Goal: Task Accomplishment & Management: Manage account settings

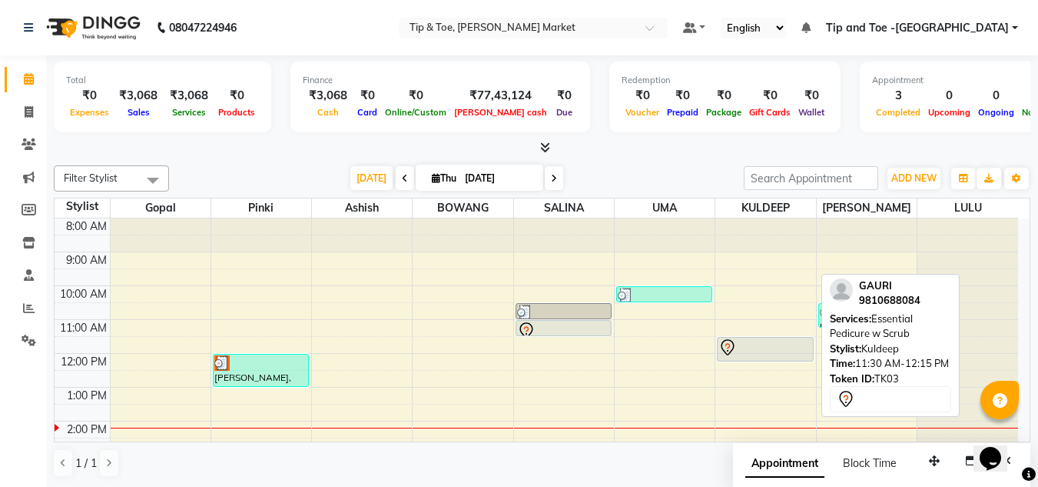
click at [748, 346] on div at bounding box center [765, 347] width 93 height 18
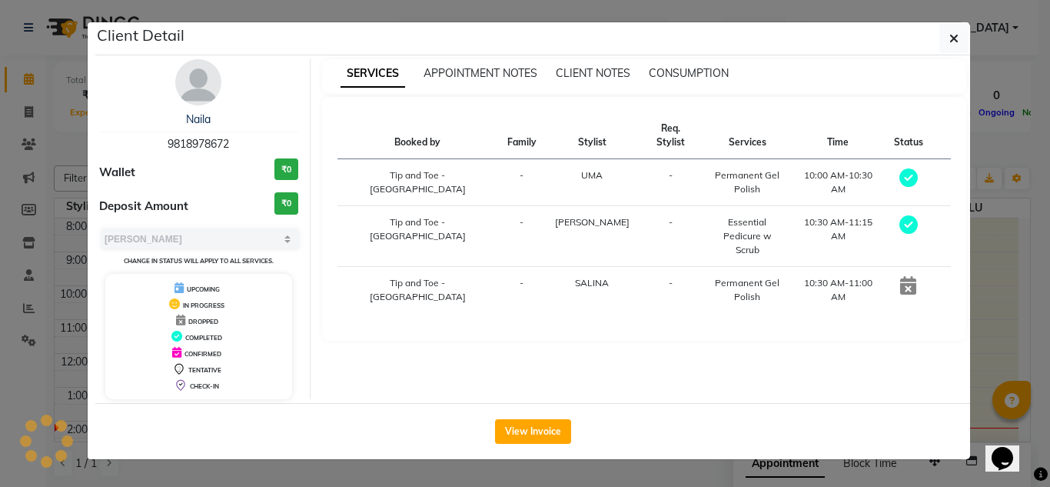
select select "7"
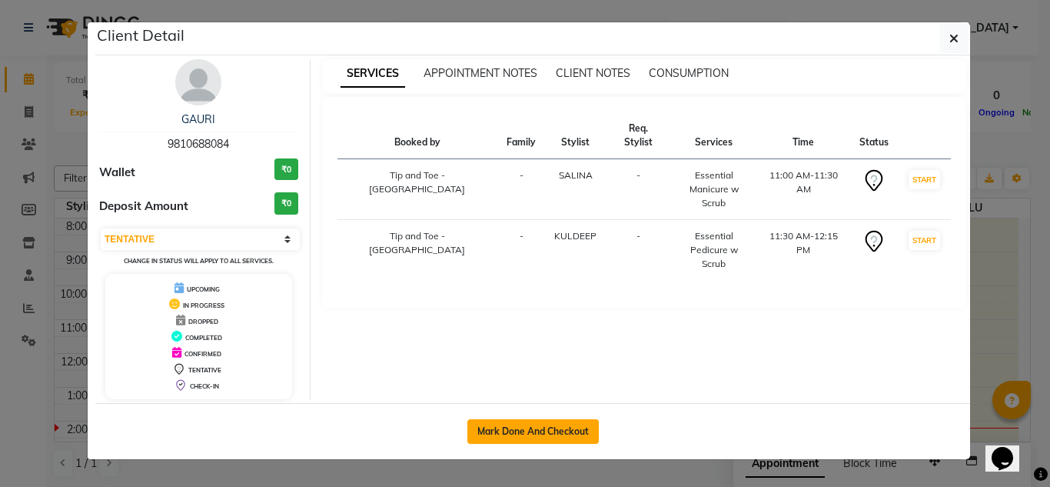
click at [549, 430] on button "Mark Done And Checkout" at bounding box center [532, 431] width 131 height 25
select select "service"
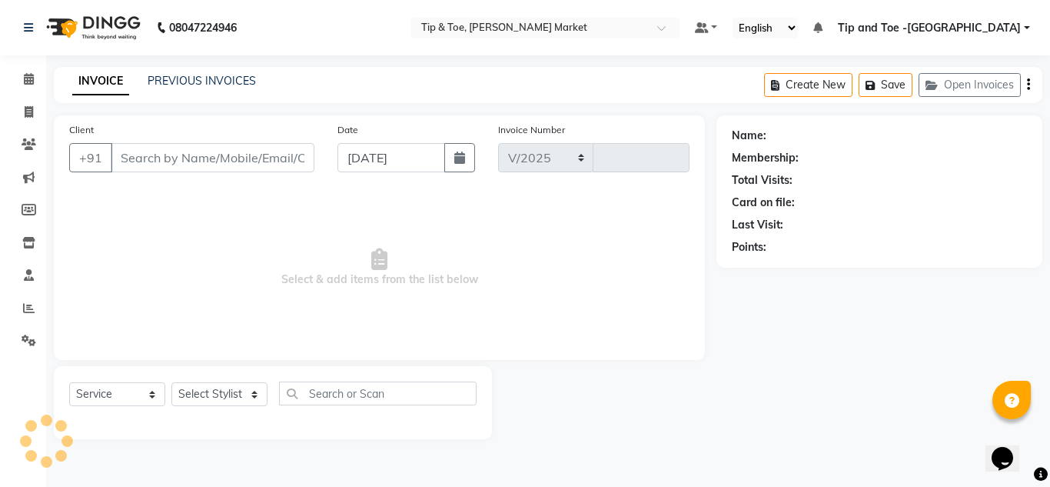
select select "5940"
type input "1331"
type input "9810688084"
select select "75418"
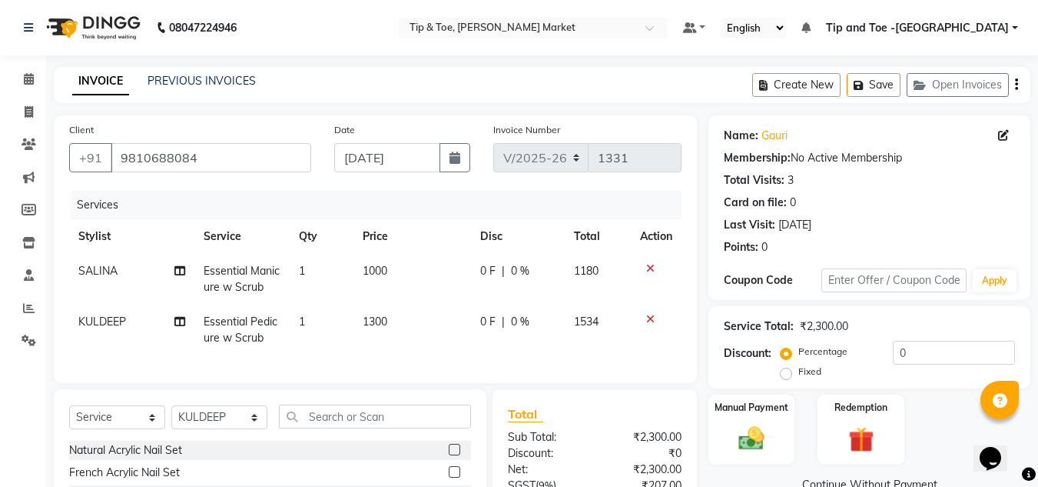
scroll to position [164, 0]
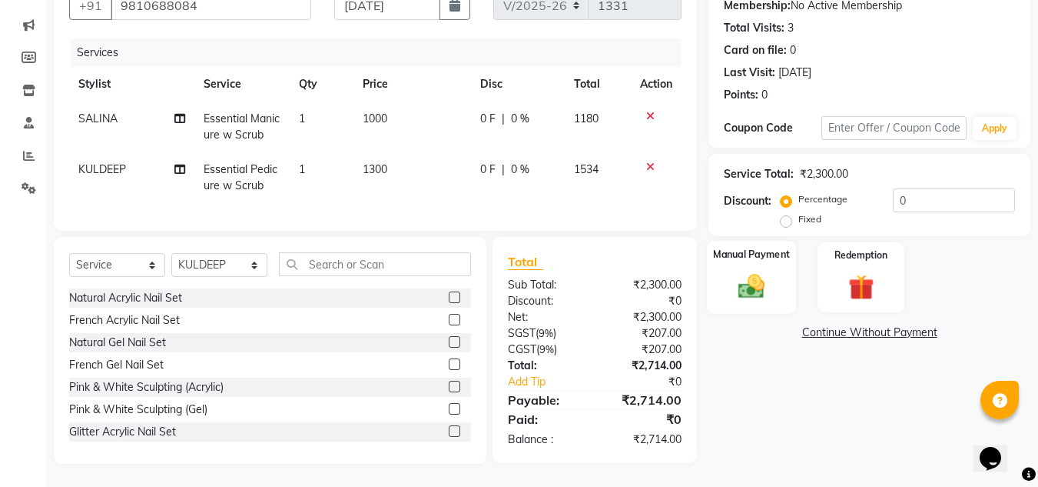
click at [749, 277] on img at bounding box center [751, 286] width 43 height 31
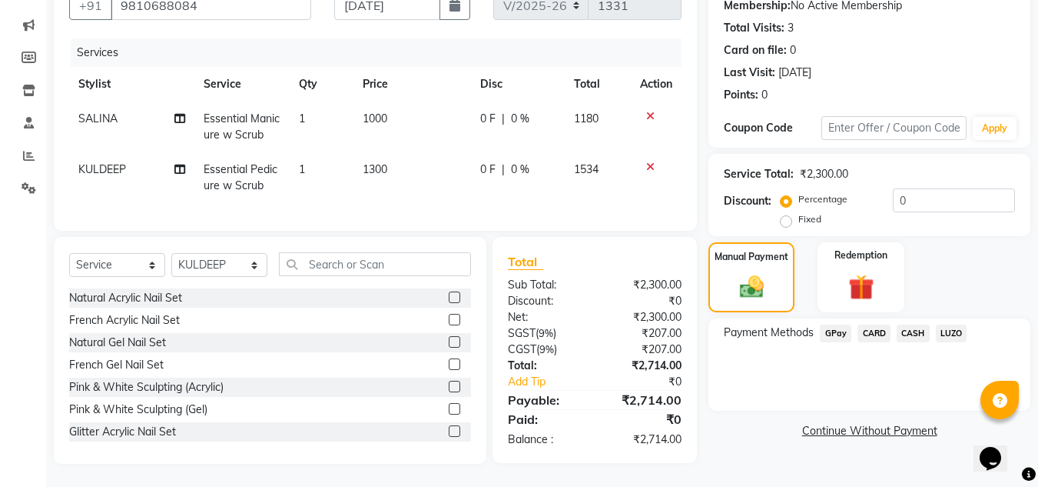
click at [919, 324] on span "CASH" at bounding box center [913, 333] width 33 height 18
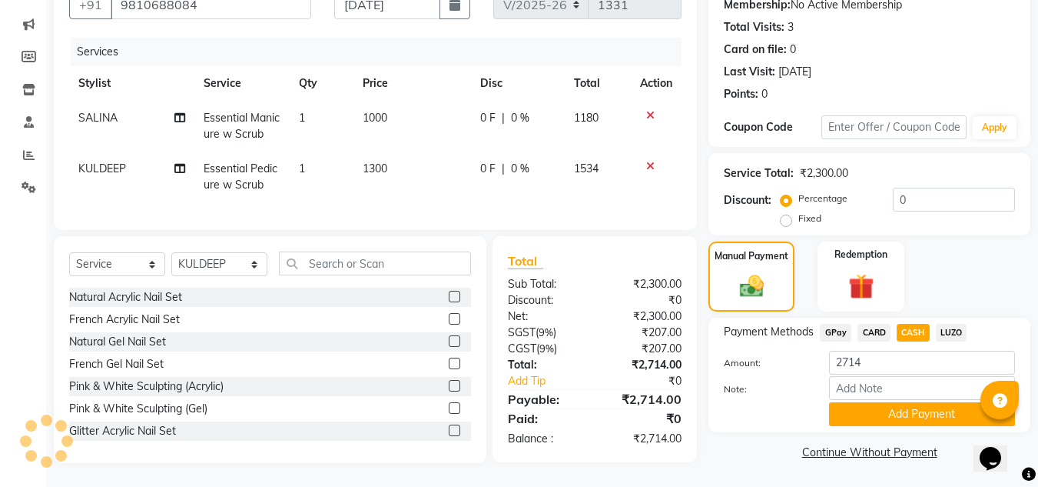
click at [910, 402] on button "Add Payment" at bounding box center [922, 414] width 186 height 24
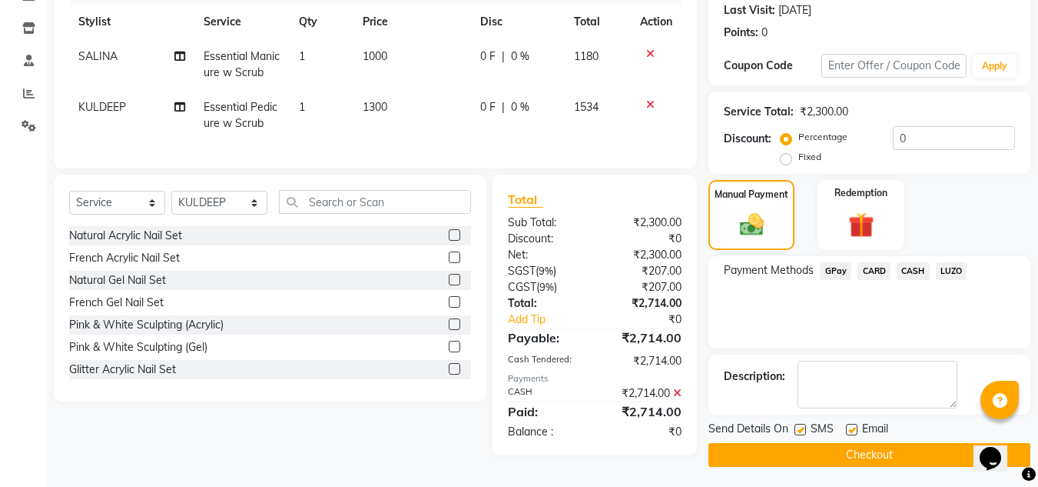
scroll to position [218, 0]
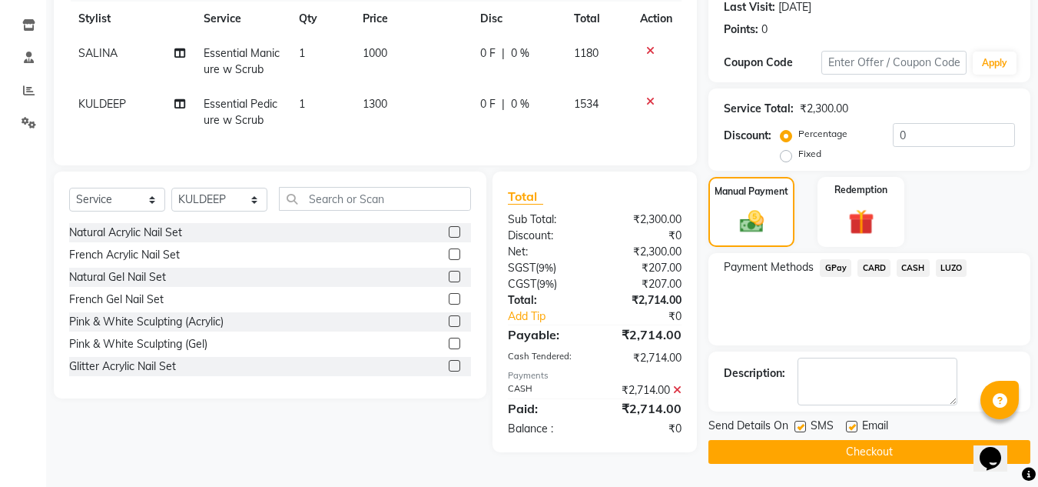
click at [876, 449] on button "Checkout" at bounding box center [870, 452] width 322 height 24
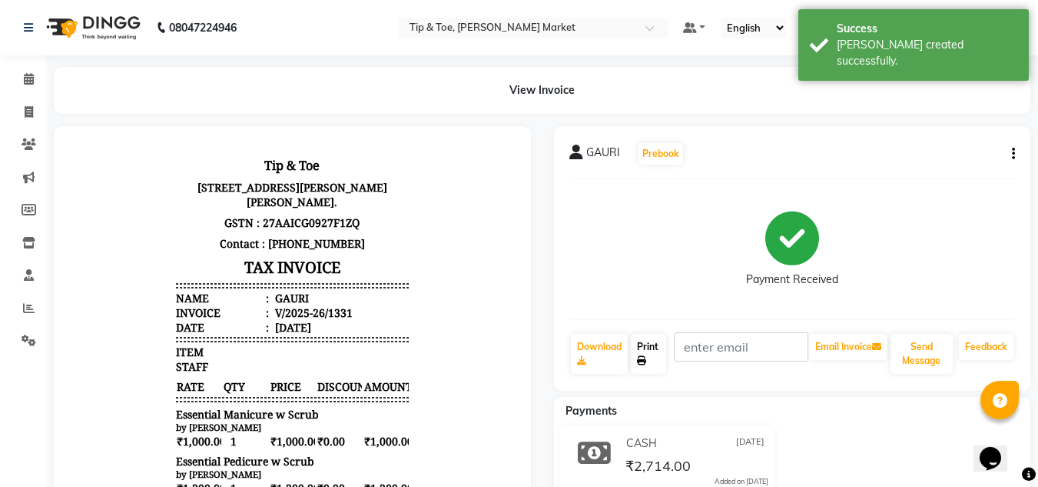
click at [640, 353] on link "Print" at bounding box center [648, 354] width 35 height 40
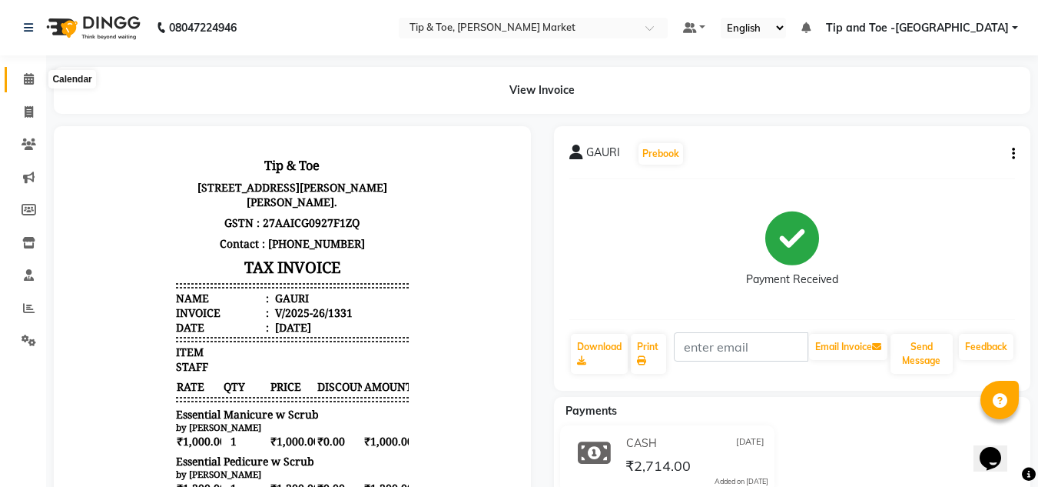
click at [33, 77] on icon at bounding box center [29, 79] width 10 height 12
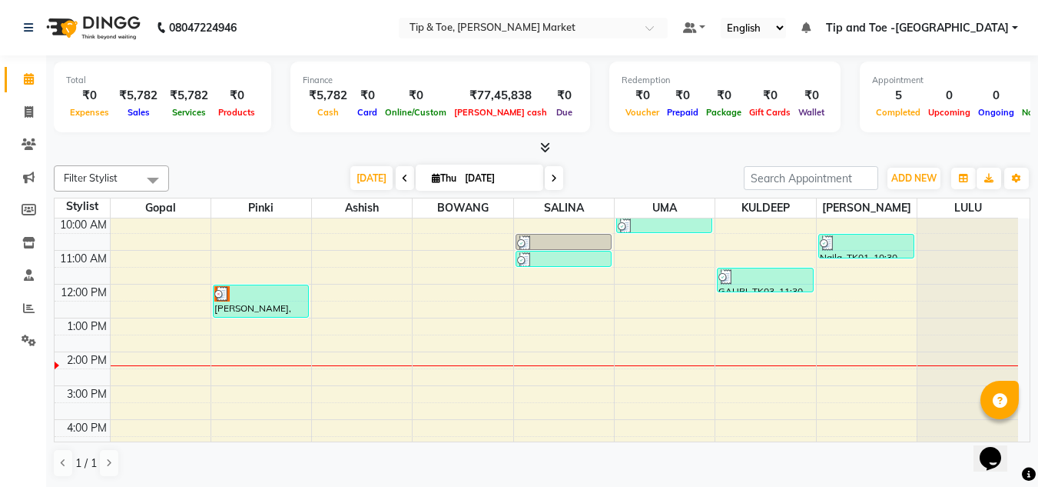
scroll to position [154, 0]
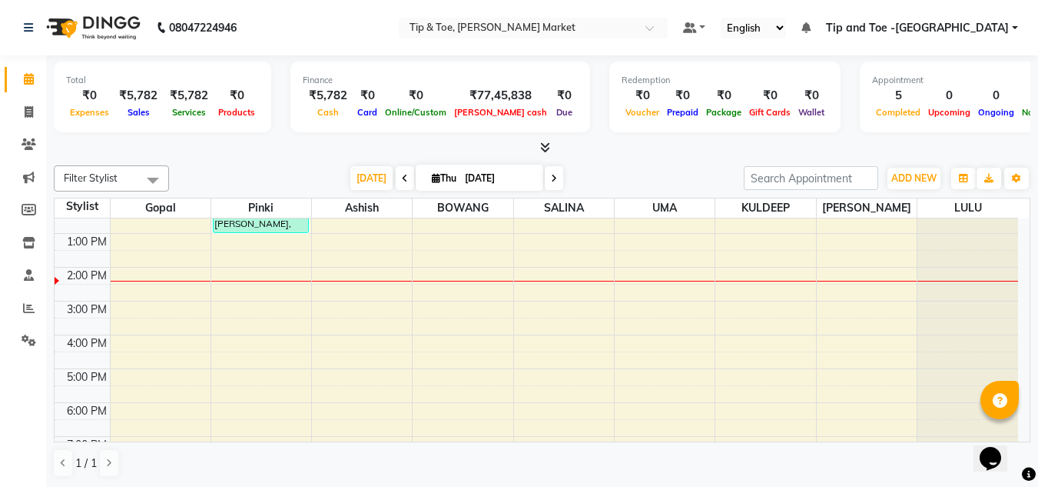
click at [454, 288] on div "8:00 AM 9:00 AM 10:00 AM 11:00 AM 12:00 PM 1:00 PM 2:00 PM 3:00 PM 4:00 PM 5:00…" at bounding box center [537, 284] width 964 height 439
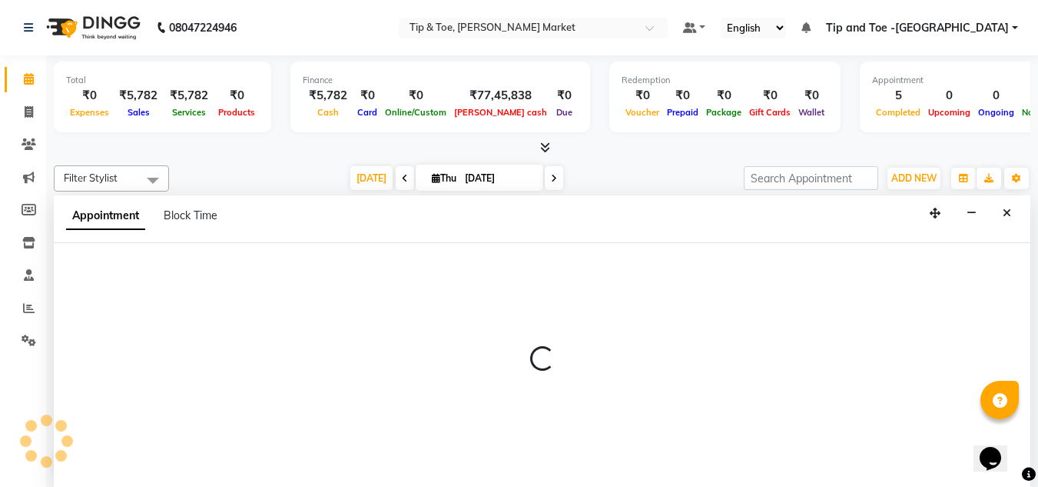
scroll to position [1, 0]
select select "41981"
select select "tentative"
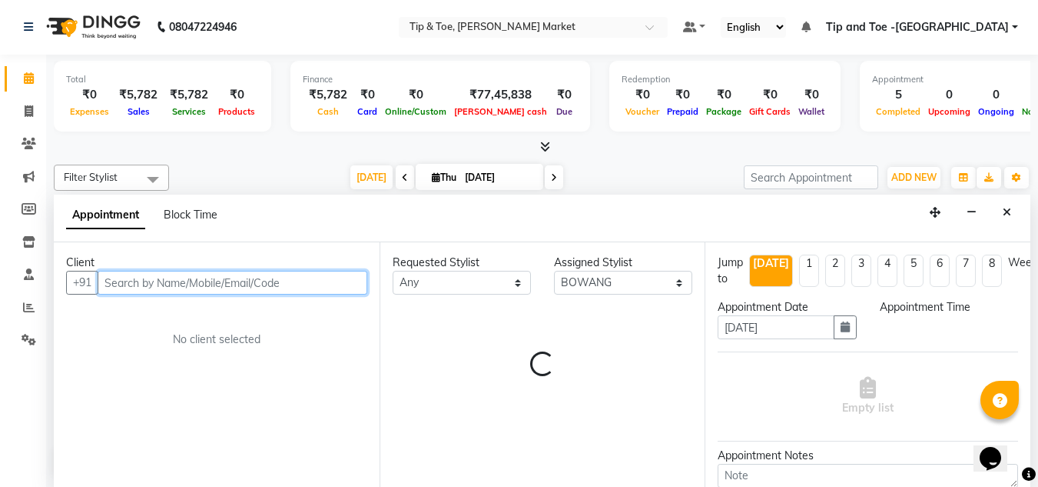
select select "870"
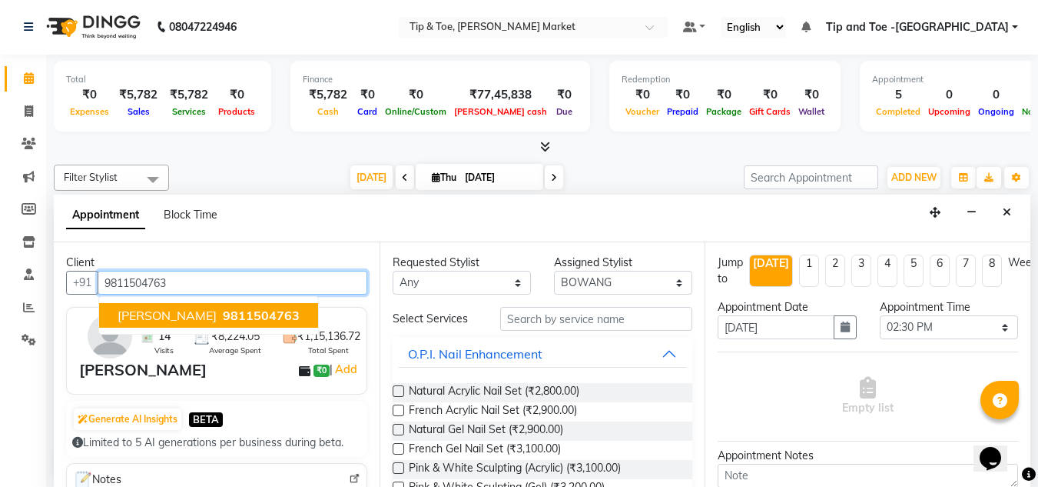
click at [223, 312] on span "9811504763" at bounding box center [261, 314] width 77 height 15
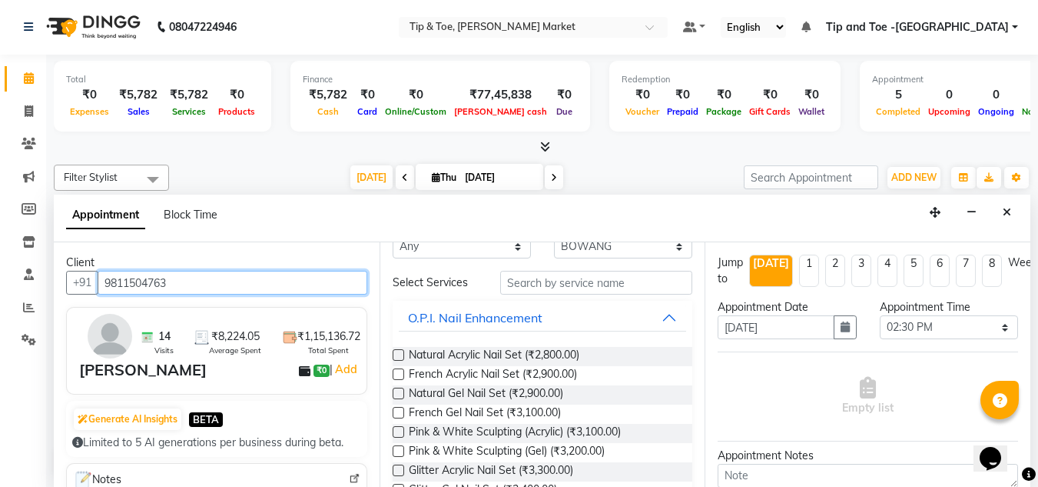
scroll to position [0, 0]
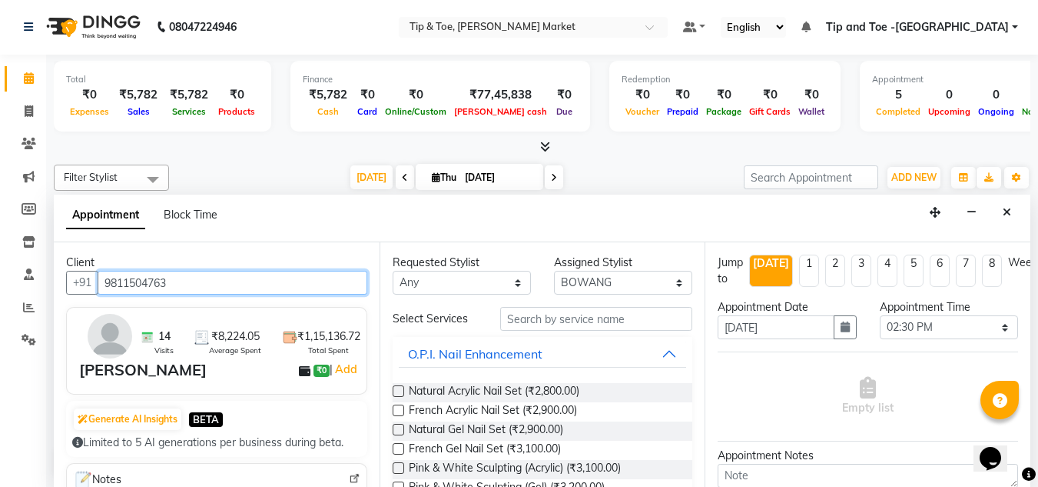
type input "9811504763"
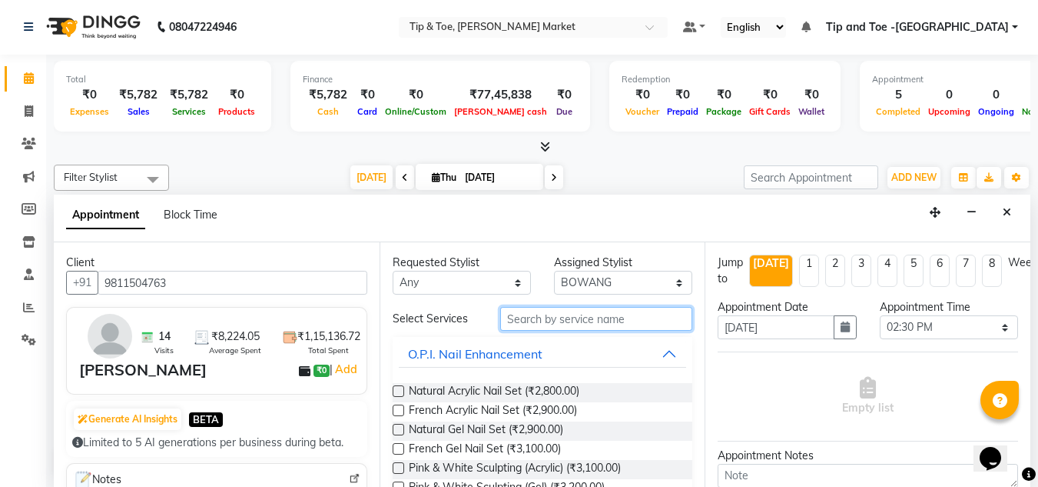
click at [556, 321] on input "text" at bounding box center [596, 319] width 192 height 24
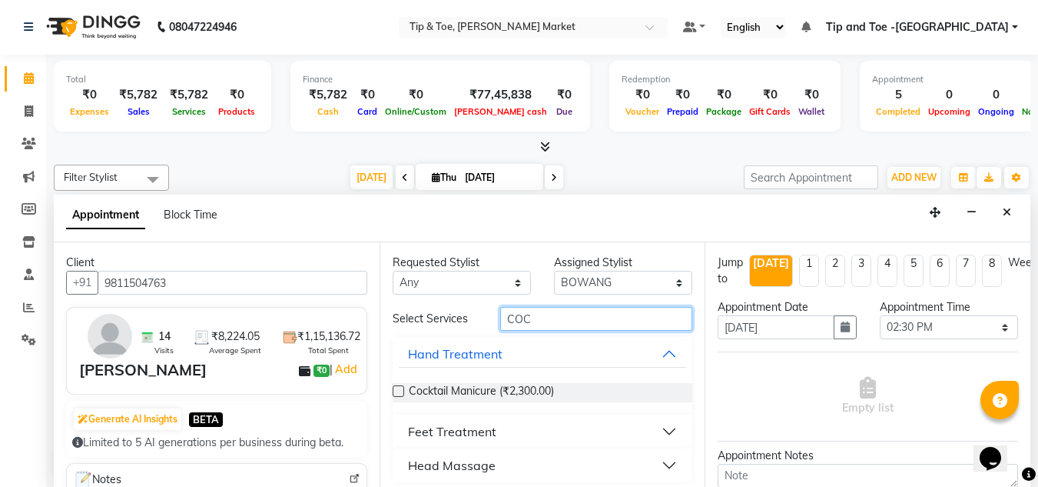
type input "COC"
click at [397, 390] on label at bounding box center [399, 391] width 12 height 12
click at [397, 390] on input "checkbox" at bounding box center [398, 392] width 10 height 10
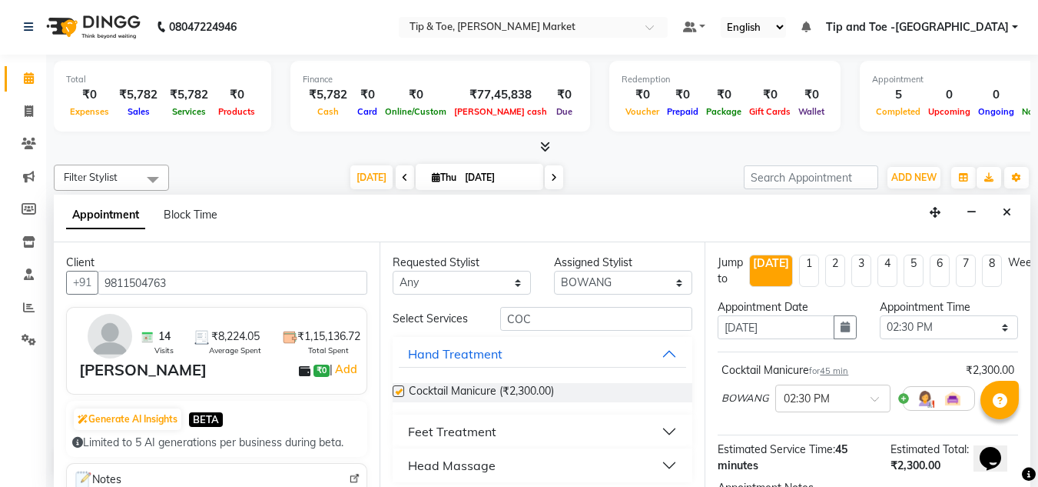
checkbox input "false"
click at [528, 317] on input "COC" at bounding box center [596, 319] width 192 height 24
type input "C"
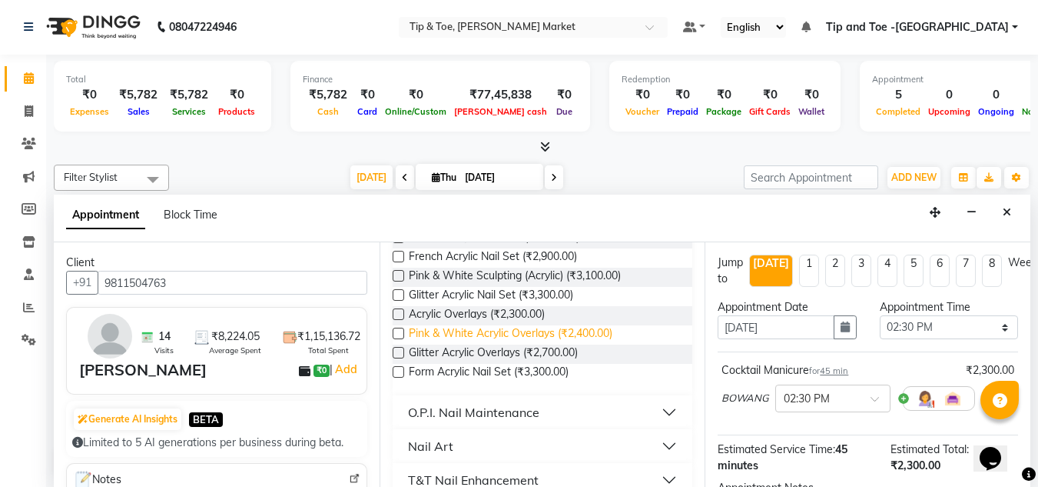
scroll to position [210, 0]
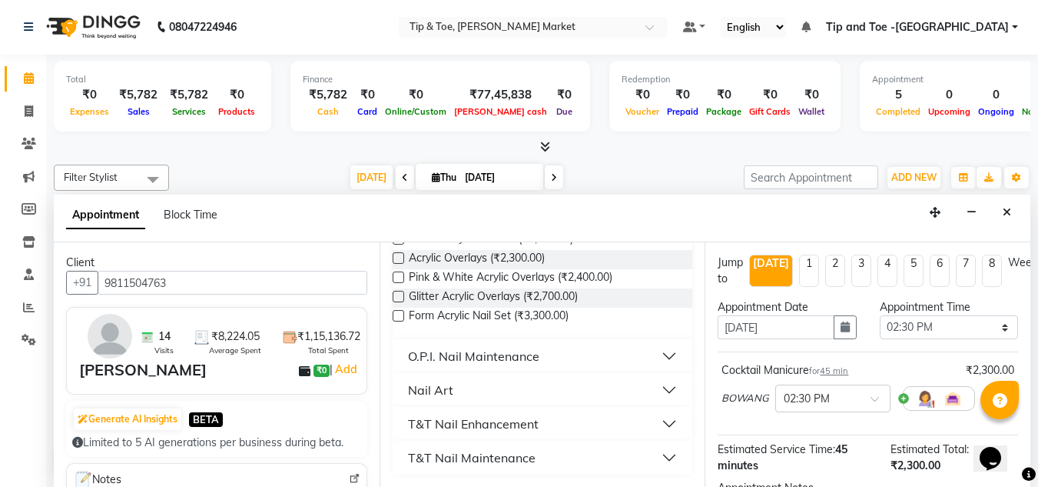
type input "ACRYLIC"
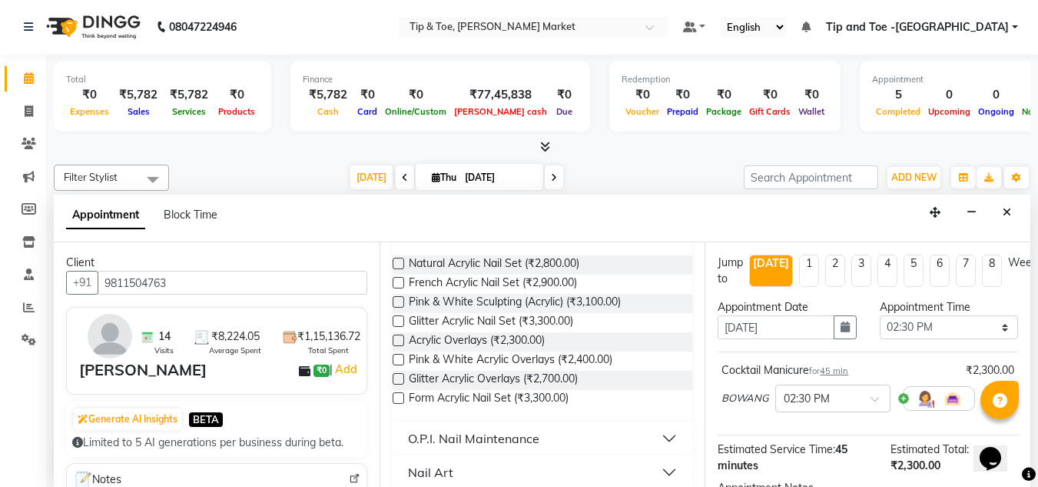
scroll to position [56, 0]
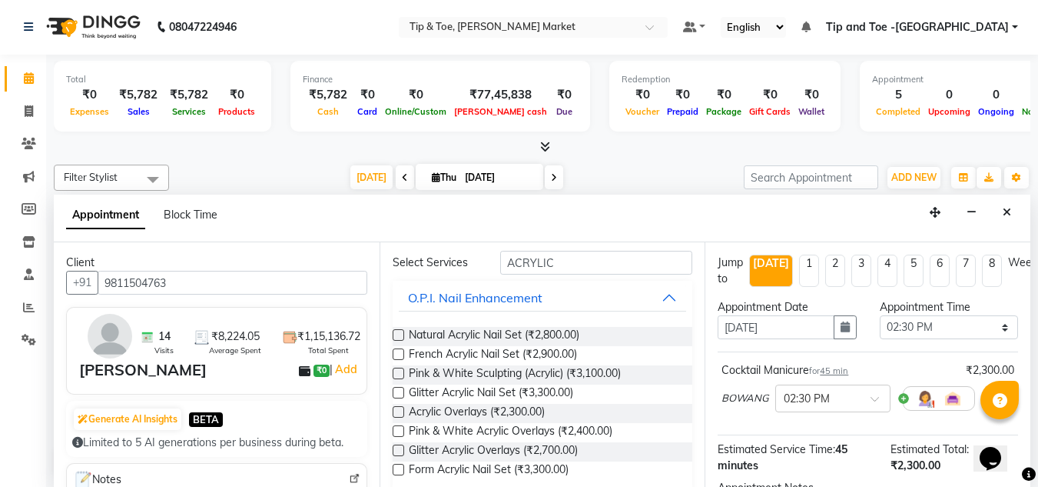
drag, startPoint x: 572, startPoint y: 334, endPoint x: 656, endPoint y: 404, distance: 109.6
click at [656, 407] on div "Acrylic Overlays (₹2,300.00)" at bounding box center [543, 413] width 301 height 19
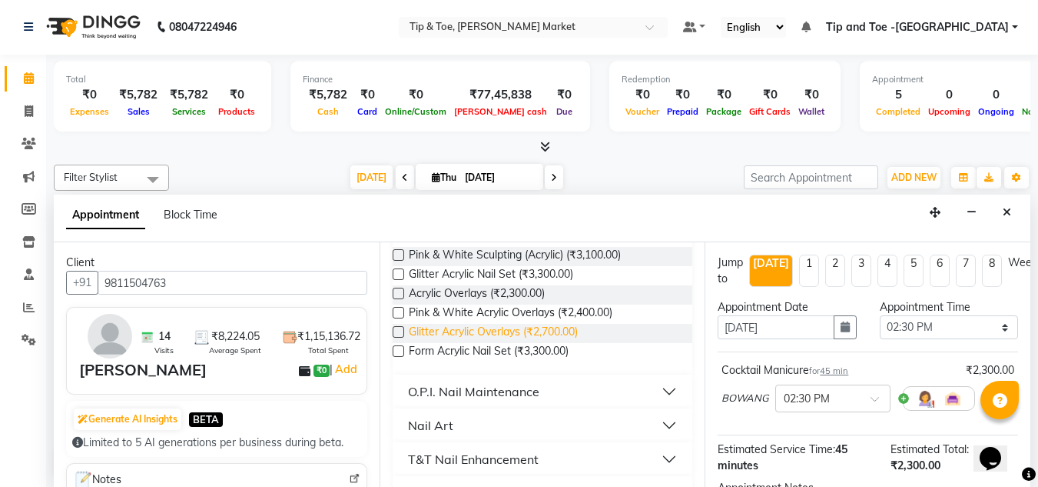
scroll to position [210, 0]
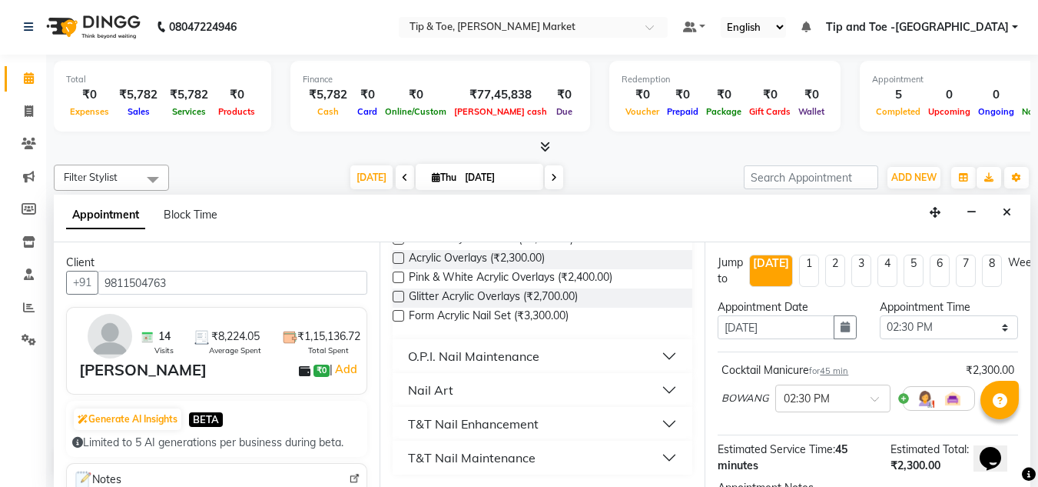
click at [528, 350] on div "O.P.I. Nail Maintenance" at bounding box center [473, 356] width 131 height 18
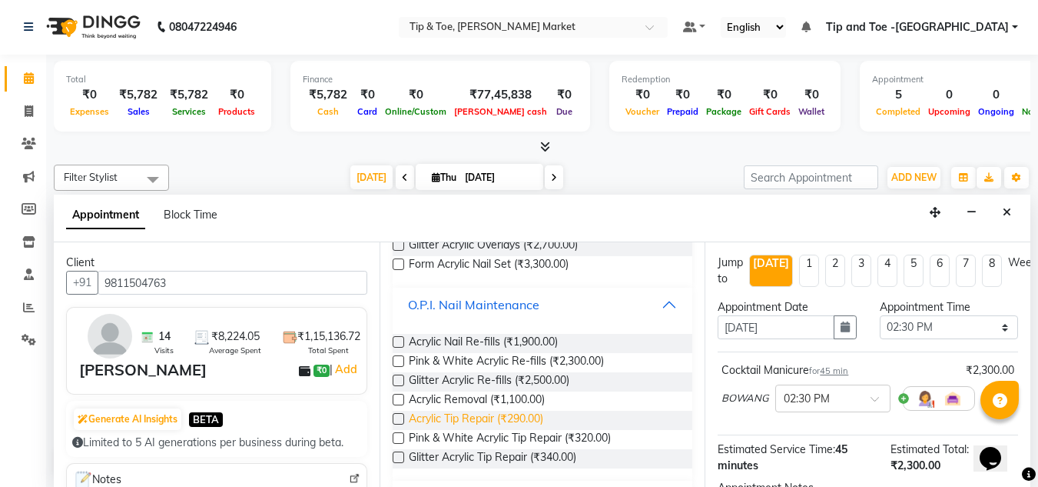
scroll to position [287, 0]
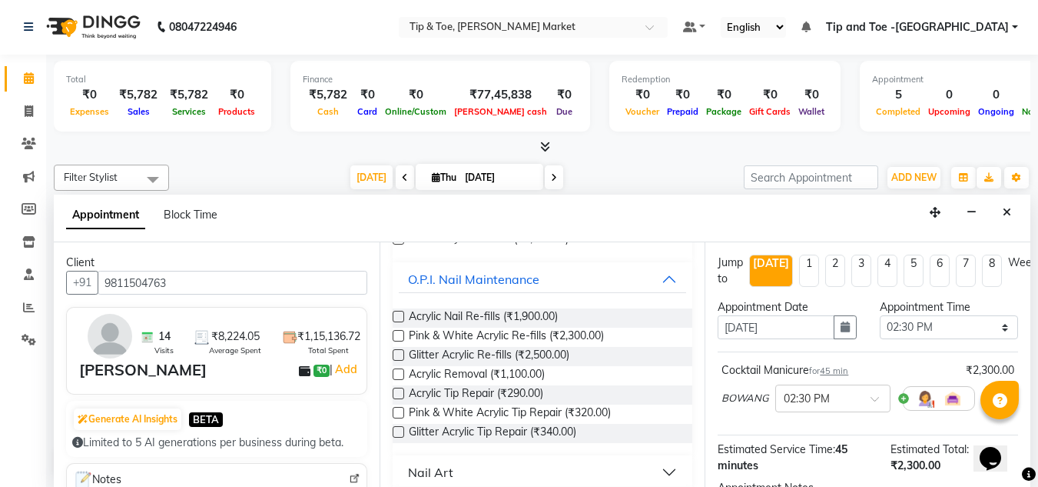
click at [404, 316] on label at bounding box center [399, 317] width 12 height 12
click at [403, 316] on input "checkbox" at bounding box center [398, 318] width 10 height 10
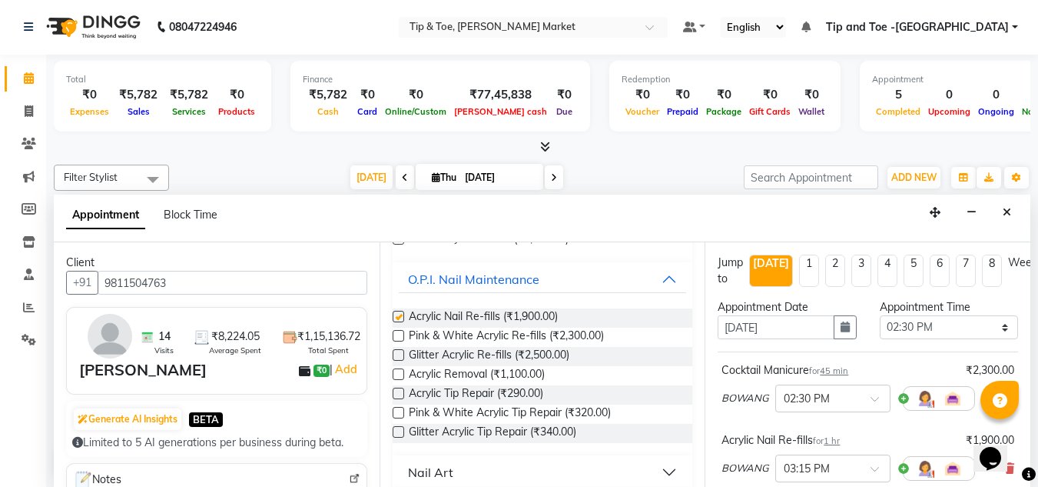
checkbox input "false"
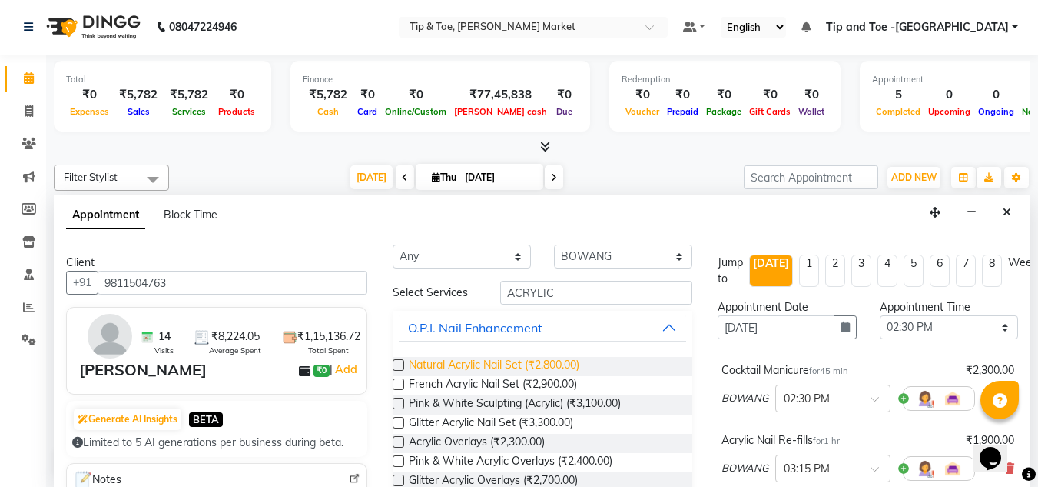
scroll to position [0, 0]
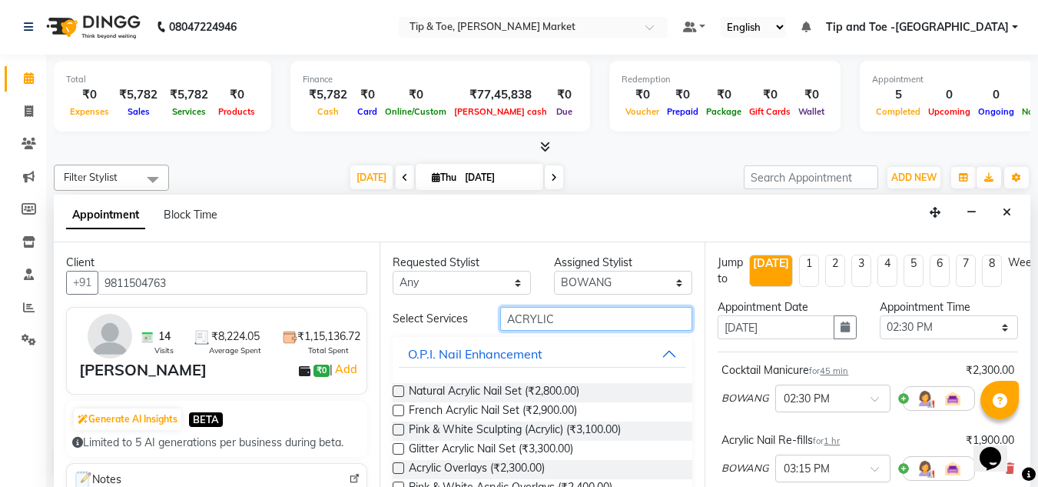
click at [550, 318] on input "ACRYLIC" at bounding box center [596, 319] width 192 height 24
type input "A"
type input "TIP"
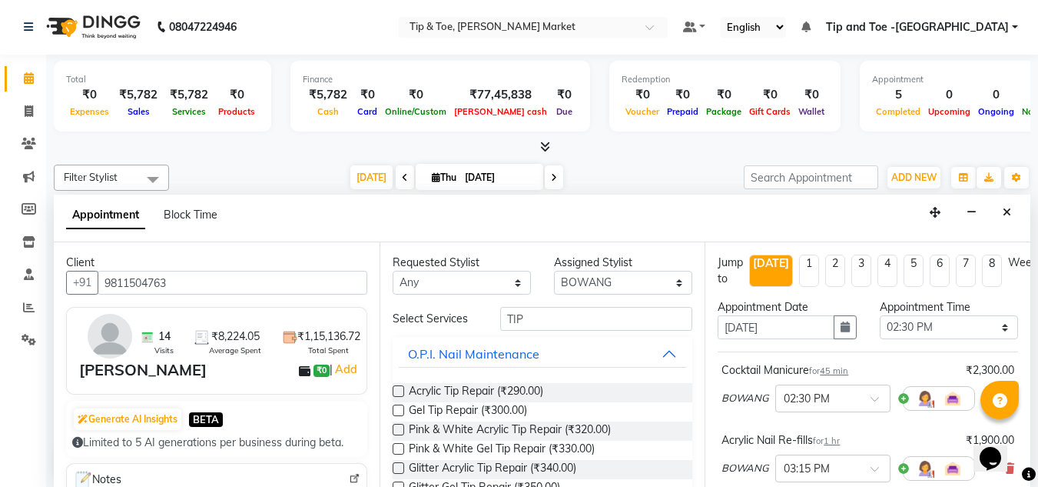
click at [397, 389] on label at bounding box center [399, 391] width 12 height 12
click at [397, 389] on input "checkbox" at bounding box center [398, 392] width 10 height 10
checkbox input "false"
click at [520, 316] on input "TIP" at bounding box center [596, 319] width 192 height 24
type input "T"
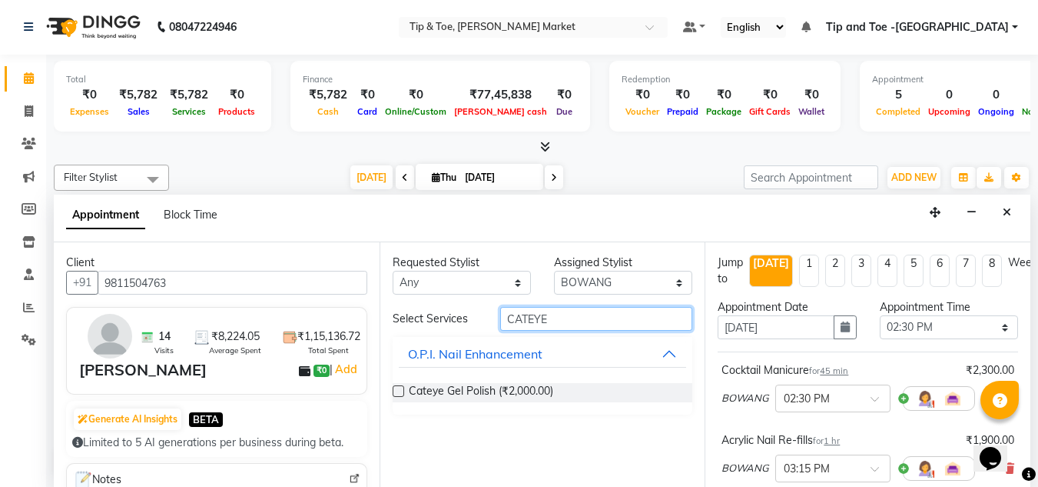
type input "CATEYE"
click at [399, 389] on label at bounding box center [399, 391] width 12 height 12
click at [399, 389] on input "checkbox" at bounding box center [398, 392] width 10 height 10
checkbox input "false"
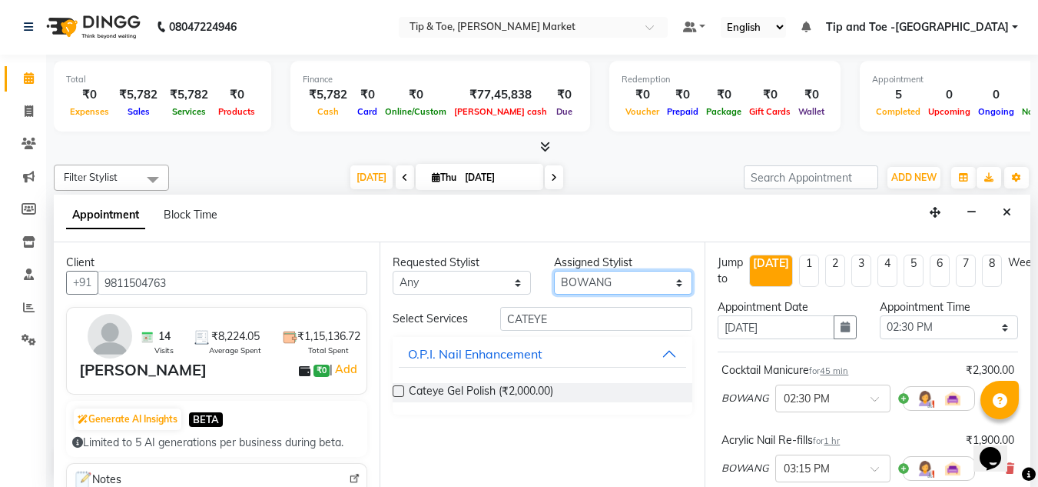
click at [676, 284] on select "Select Ashish BOWANG Gopal KULDEEP LULU Pinki SALINA SALMAN UMA" at bounding box center [623, 283] width 138 height 24
select select "90516"
click at [554, 271] on select "Select Ashish BOWANG Gopal KULDEEP LULU Pinki SALINA SALMAN UMA" at bounding box center [623, 283] width 138 height 24
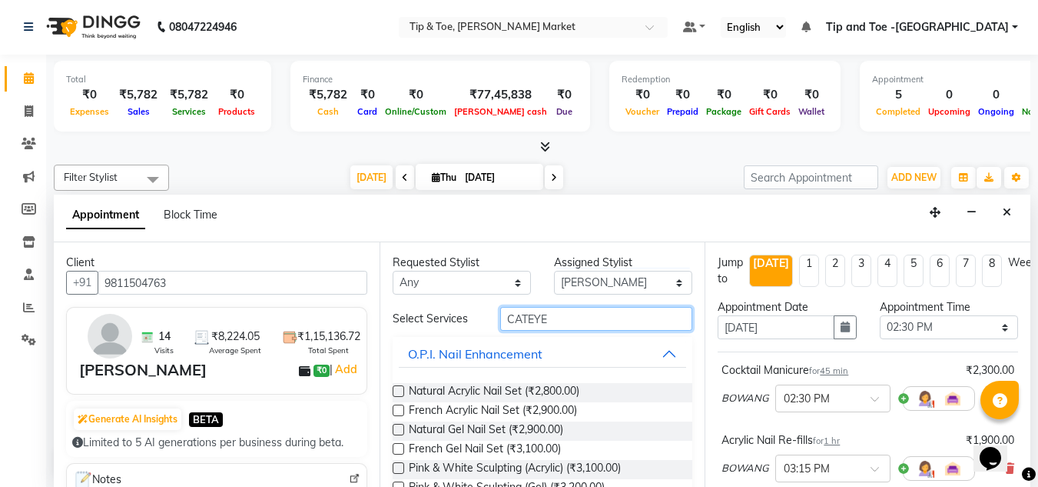
click at [545, 311] on input "CATEYE" at bounding box center [596, 319] width 192 height 24
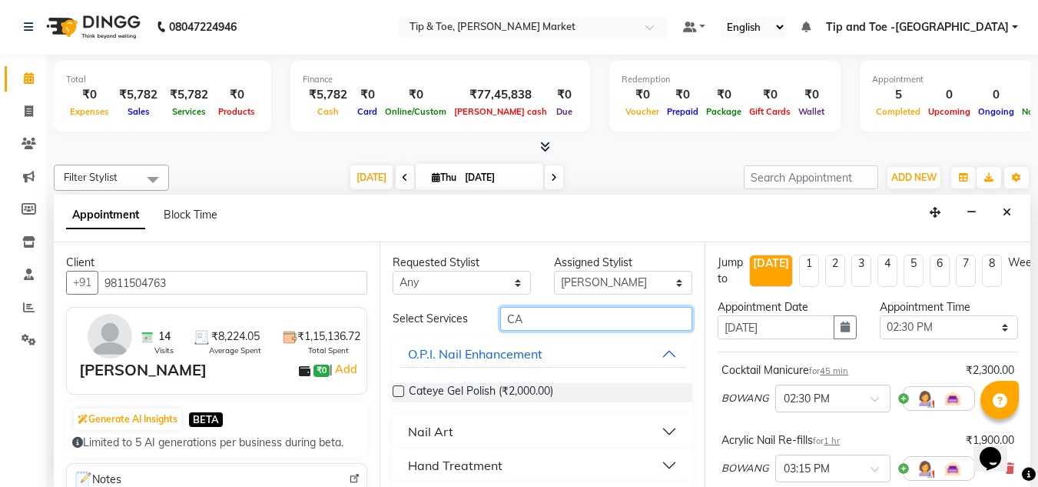
type input "C"
type input "COC"
click at [660, 425] on button "Feet Treatment" at bounding box center [543, 431] width 288 height 28
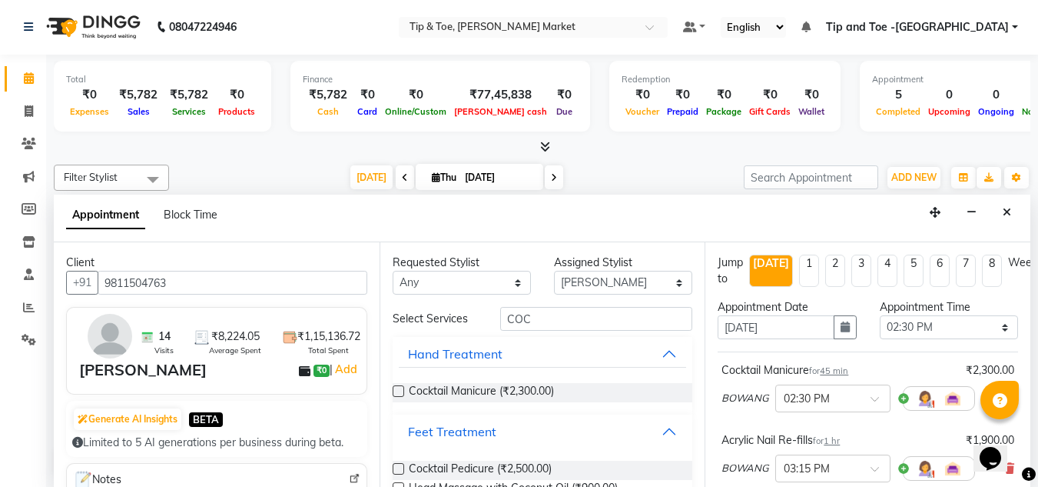
scroll to position [71, 0]
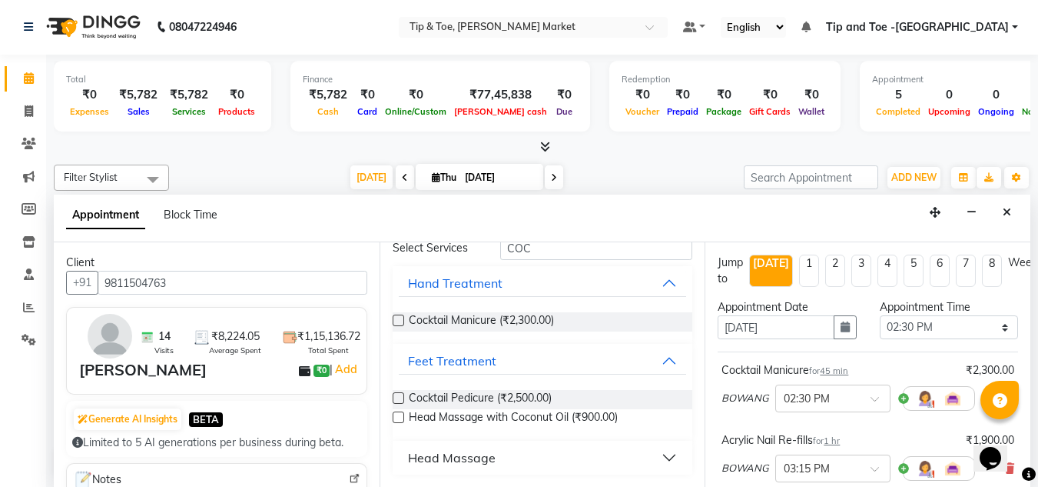
click at [397, 319] on label at bounding box center [399, 320] width 12 height 12
click at [397, 319] on input "checkbox" at bounding box center [398, 322] width 10 height 10
checkbox input "false"
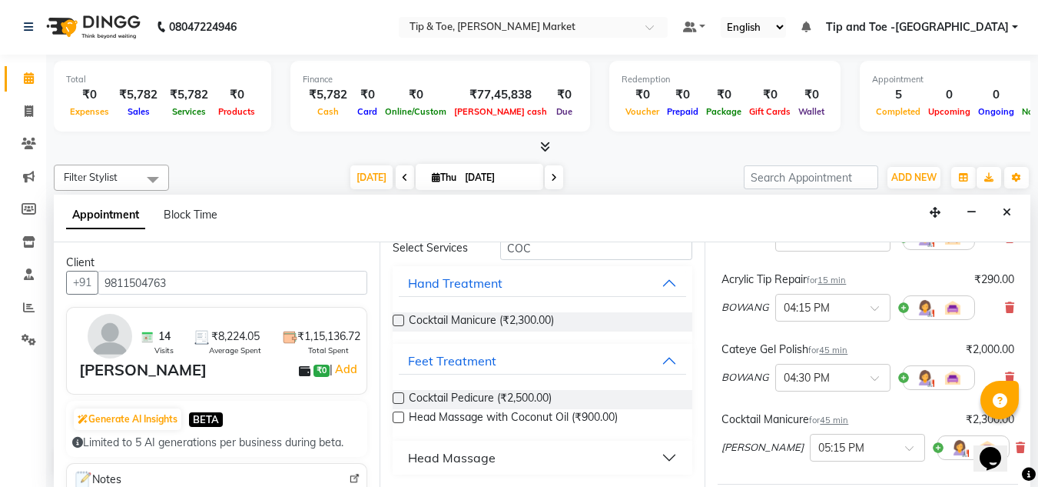
scroll to position [384, 0]
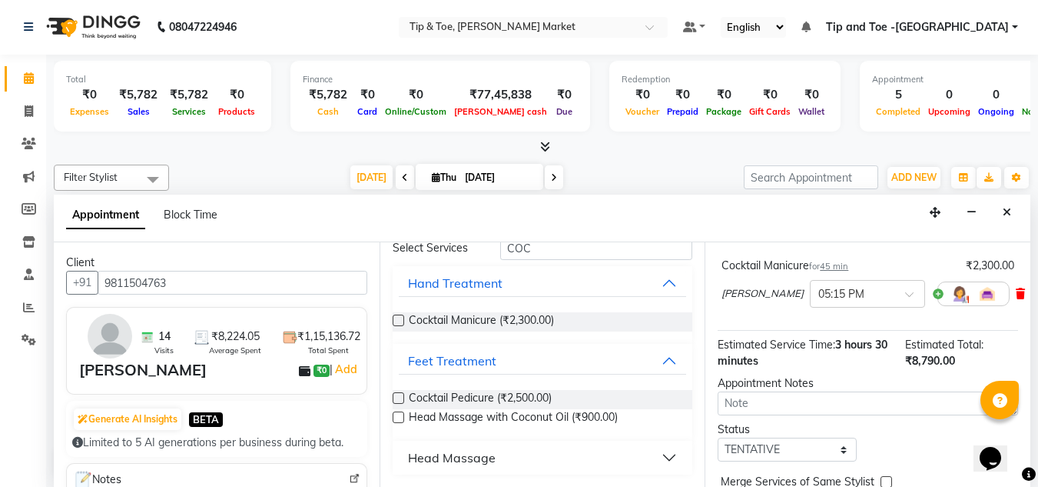
click at [1016, 294] on icon at bounding box center [1020, 293] width 9 height 11
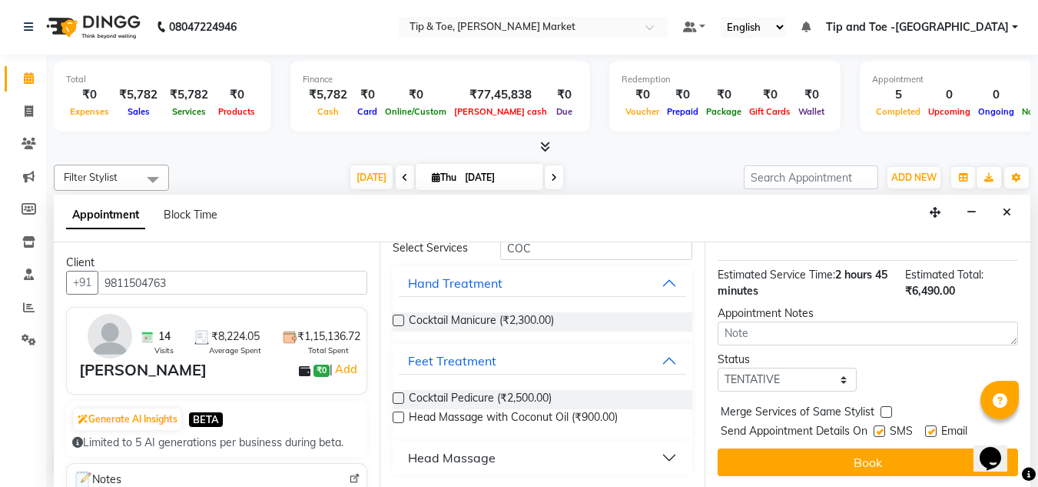
click at [403, 397] on label at bounding box center [399, 398] width 12 height 12
click at [403, 397] on input "checkbox" at bounding box center [398, 399] width 10 height 10
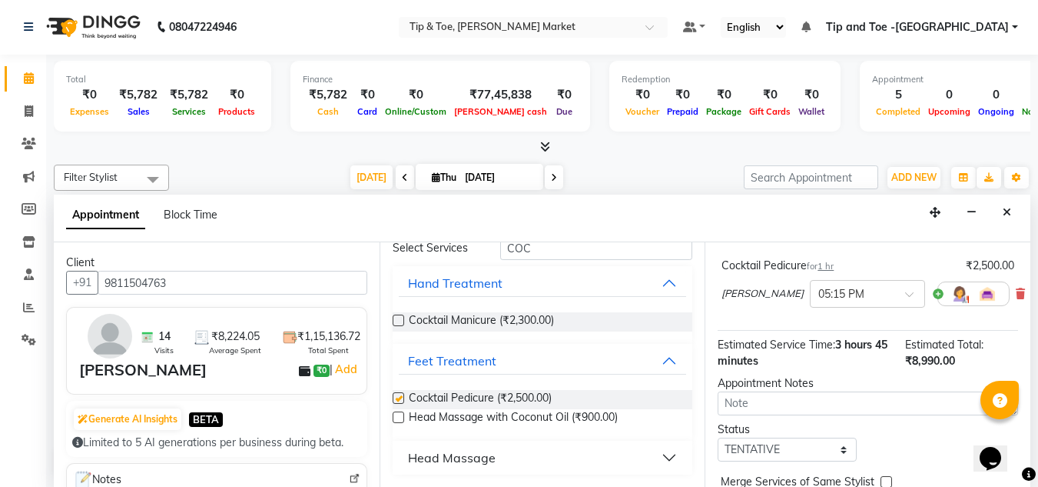
checkbox input "false"
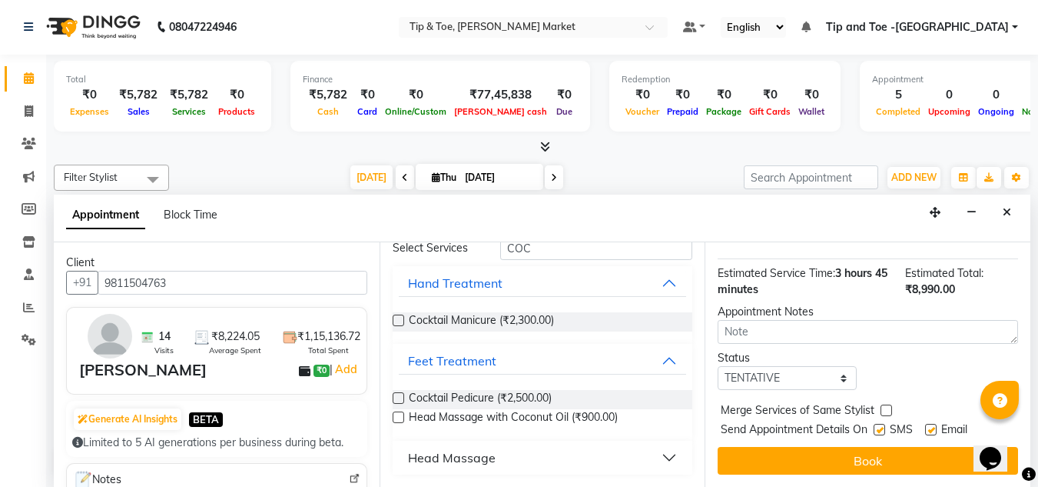
scroll to position [467, 0]
click at [845, 447] on button "Book" at bounding box center [868, 461] width 301 height 28
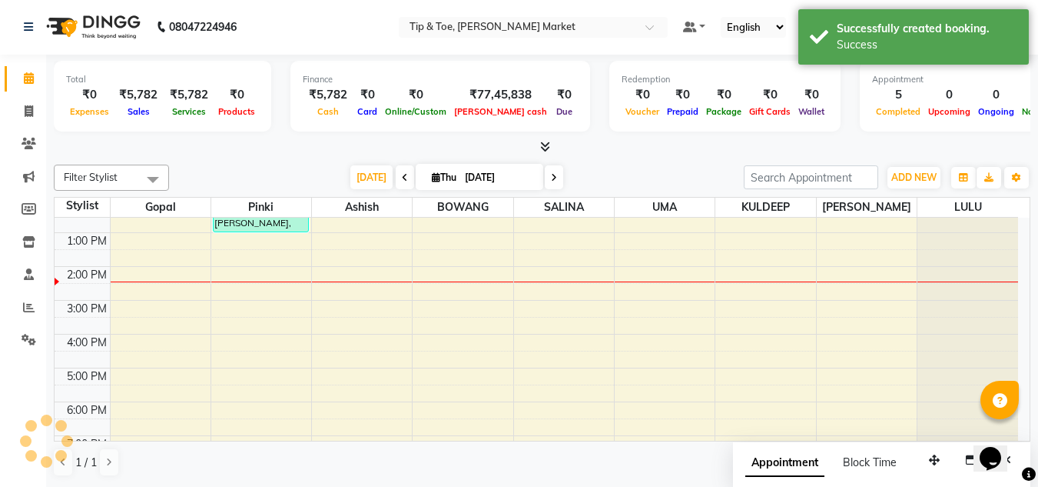
scroll to position [0, 0]
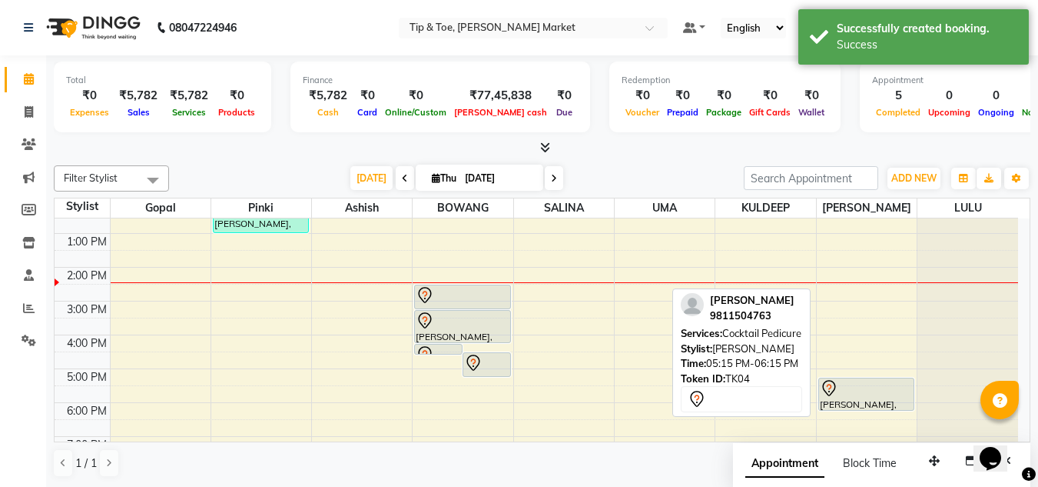
click at [862, 403] on div "[PERSON_NAME], TK04, 05:15 PM-06:15 PM, Cocktail Pedicure" at bounding box center [866, 394] width 95 height 32
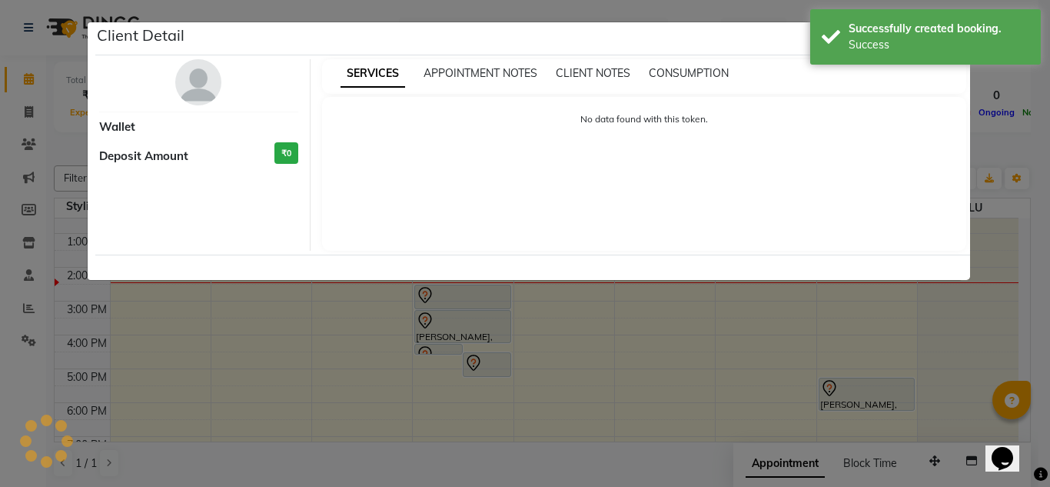
select select "7"
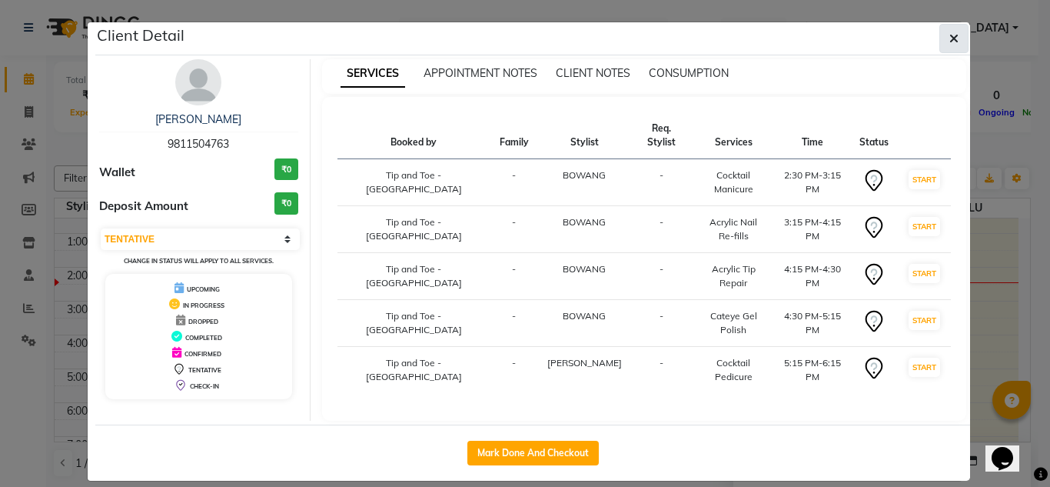
click at [955, 42] on icon "button" at bounding box center [953, 38] width 9 height 12
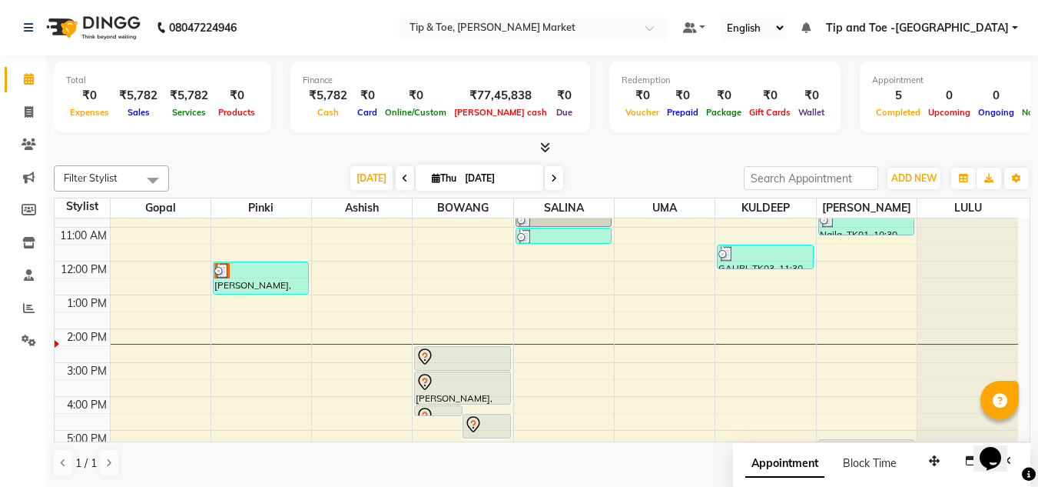
scroll to position [77, 0]
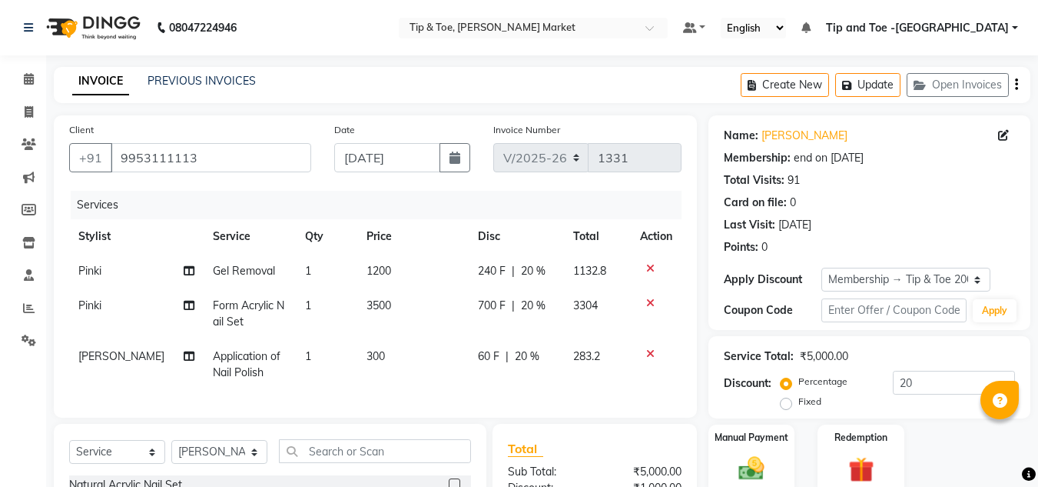
select select "5940"
select select "service"
select select "90516"
select select "1: Object"
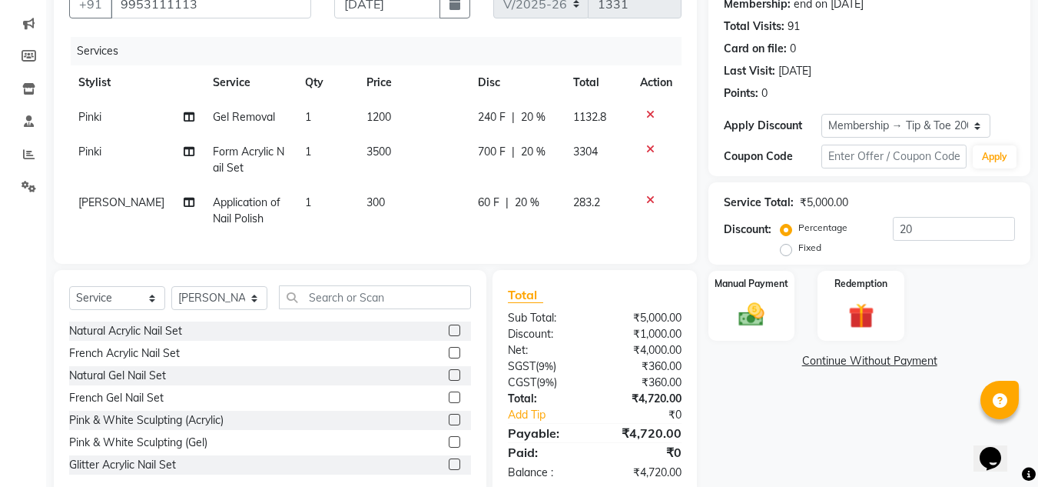
scroll to position [154, 0]
click at [737, 424] on div "Name: Saudamini Membership: end on 21-10-2025 Total Visits: 91 Card on file: 0 …" at bounding box center [876, 229] width 334 height 535
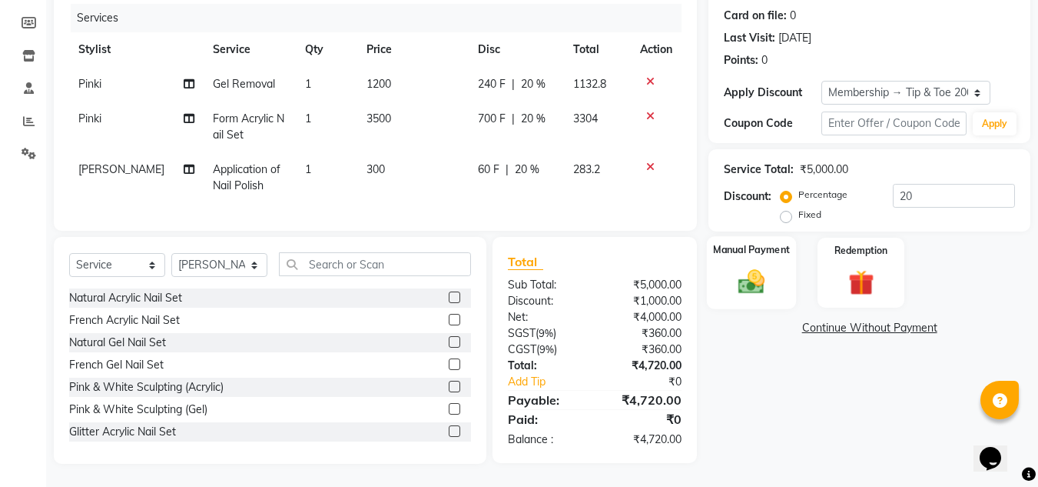
click at [753, 268] on img at bounding box center [751, 281] width 43 height 31
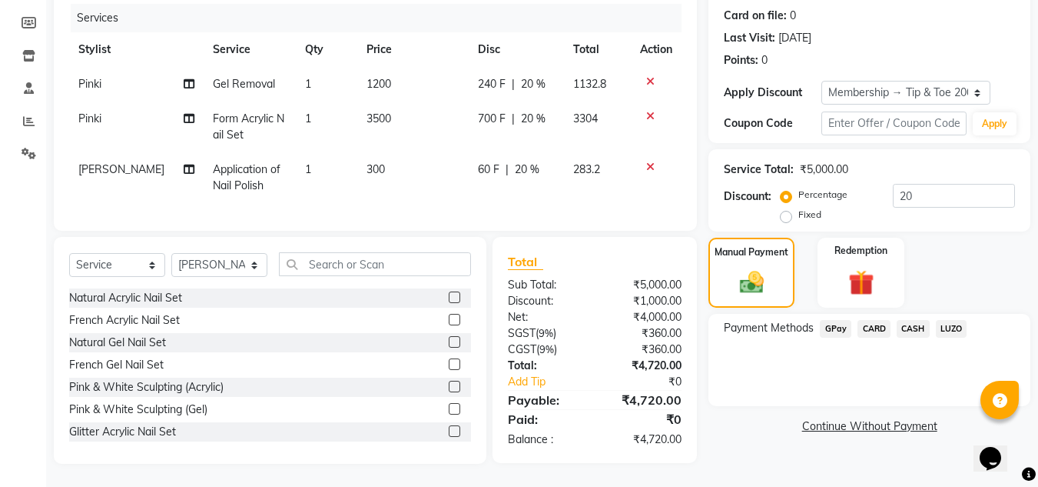
click at [875, 320] on span "CARD" at bounding box center [874, 329] width 33 height 18
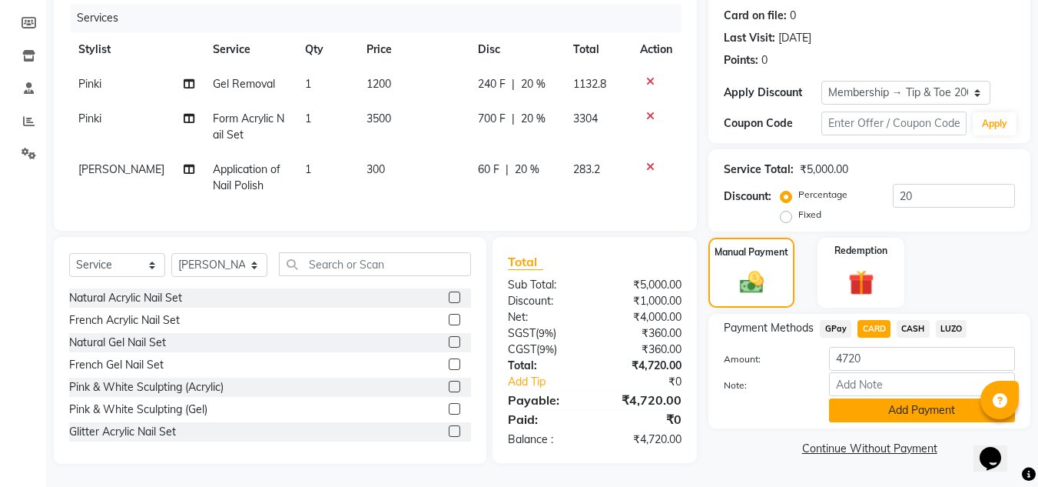
click at [932, 398] on button "Add Payment" at bounding box center [922, 410] width 186 height 24
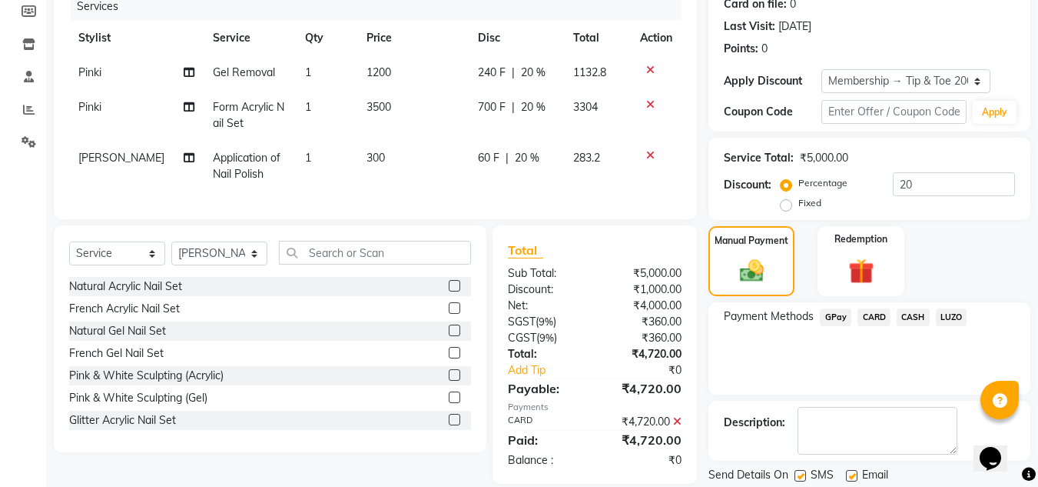
scroll to position [248, 0]
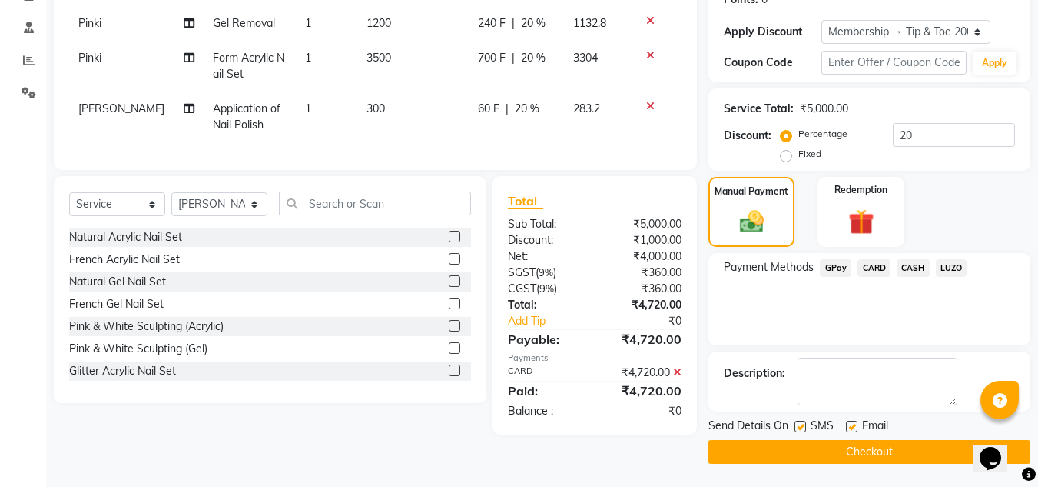
click at [878, 450] on button "Checkout" at bounding box center [870, 452] width 322 height 24
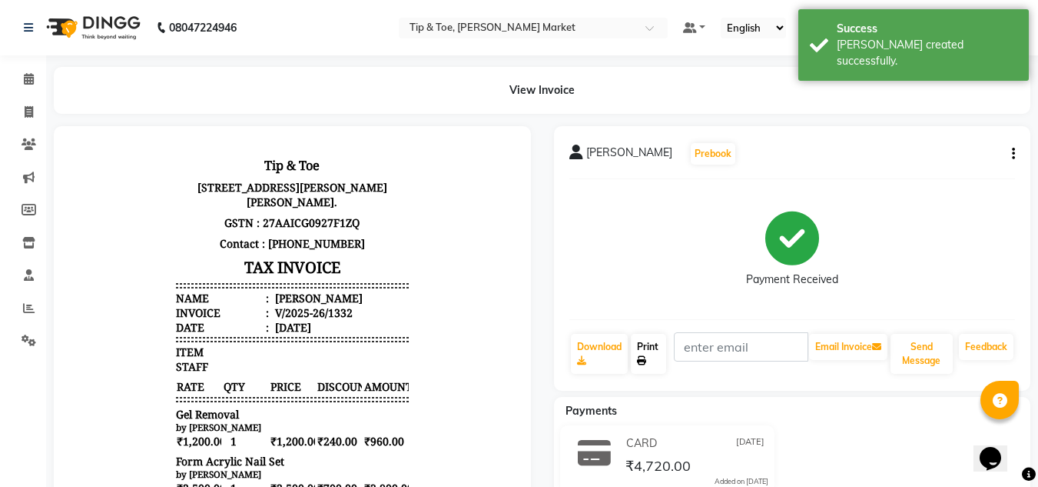
click at [660, 344] on link "Print" at bounding box center [648, 354] width 35 height 40
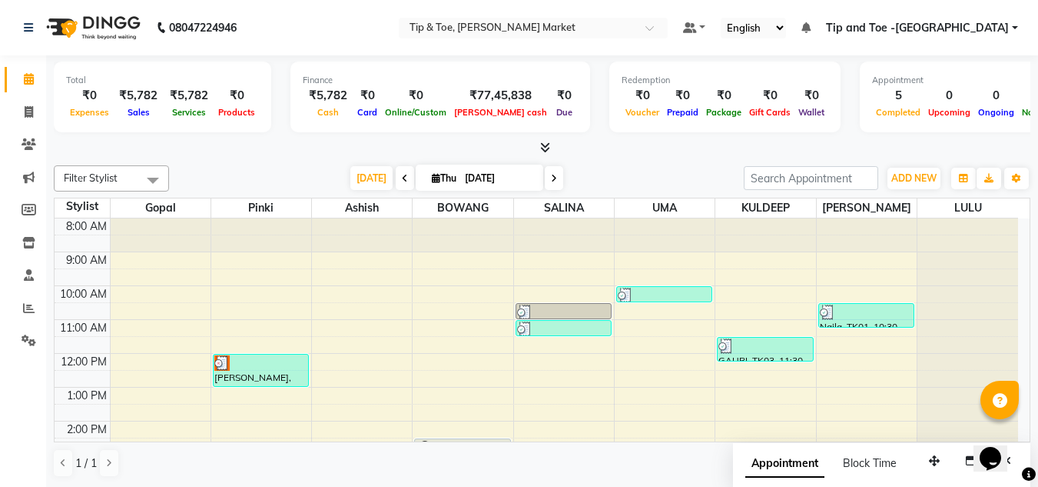
scroll to position [77, 0]
